Goal: Find specific page/section: Find specific page/section

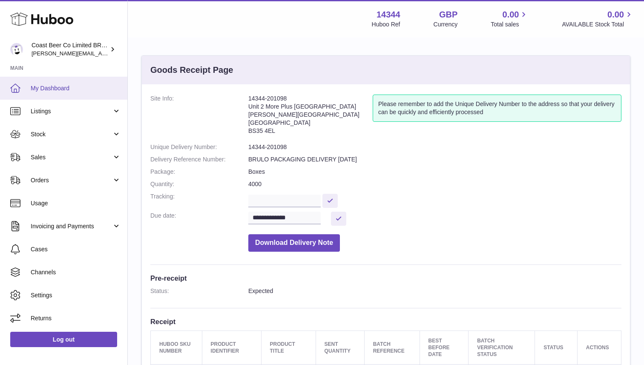
click at [69, 85] on span "My Dashboard" at bounding box center [76, 88] width 90 height 8
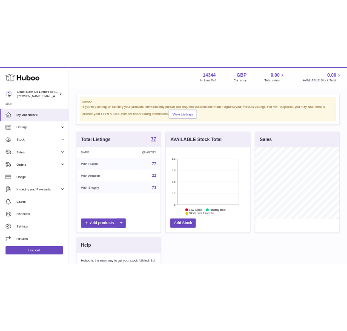
scroll to position [6, 0]
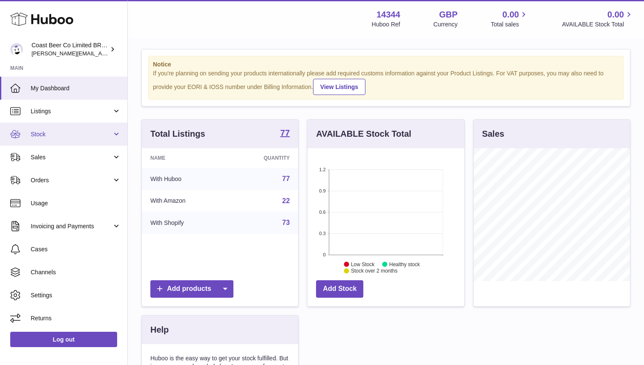
click at [77, 131] on span "Stock" at bounding box center [71, 134] width 81 height 8
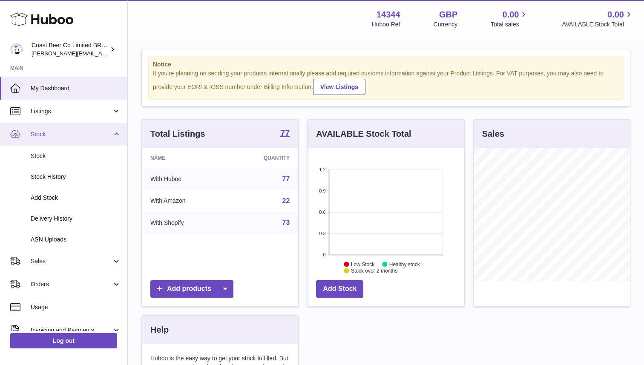
click at [75, 132] on span "Stock" at bounding box center [71, 134] width 81 height 8
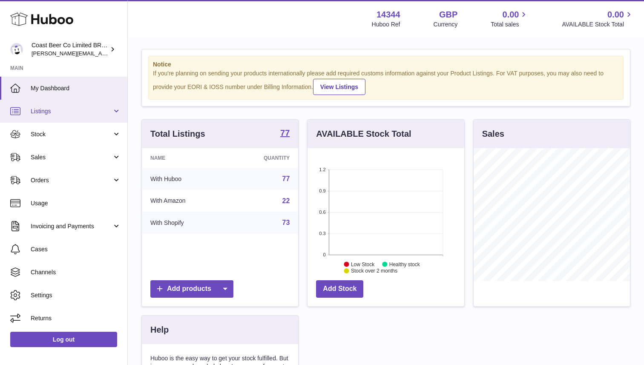
click at [75, 108] on span "Listings" at bounding box center [71, 111] width 81 height 8
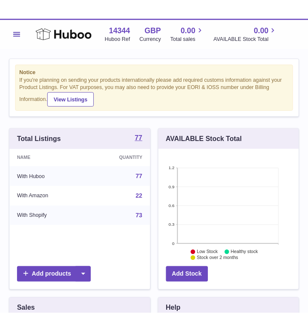
scroll to position [133, 158]
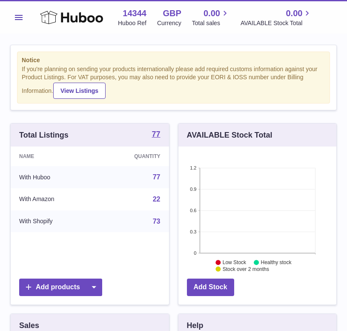
click at [2, 39] on div "Notice If you're planning on sending your products internationally please add r…" at bounding box center [173, 262] width 347 height 468
drag, startPoint x: 1, startPoint y: 38, endPoint x: 65, endPoint y: 39, distance: 63.5
click at [72, 39] on div "Notice If you're planning on sending your products internationally please add r…" at bounding box center [173, 262] width 347 height 468
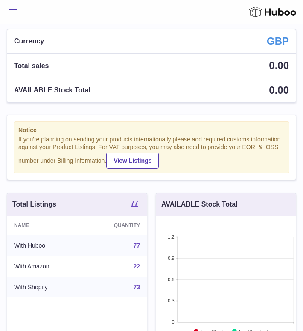
scroll to position [0, 0]
